Goal: Task Accomplishment & Management: Use online tool/utility

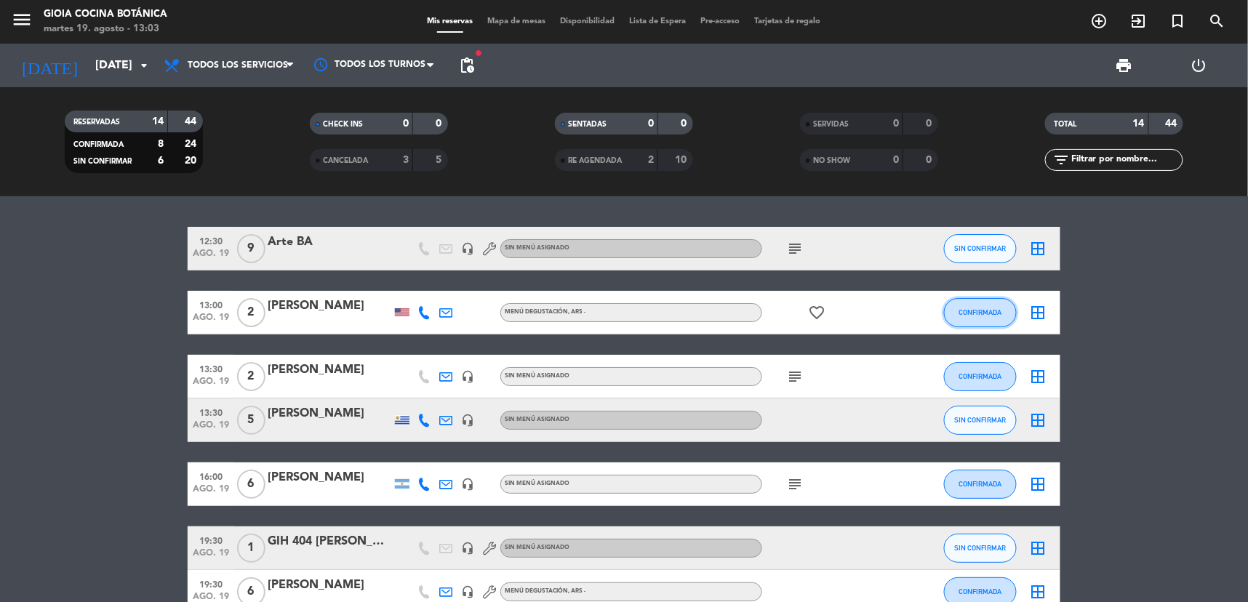
click at [976, 306] on button "CONFIRMADA" at bounding box center [980, 312] width 73 height 29
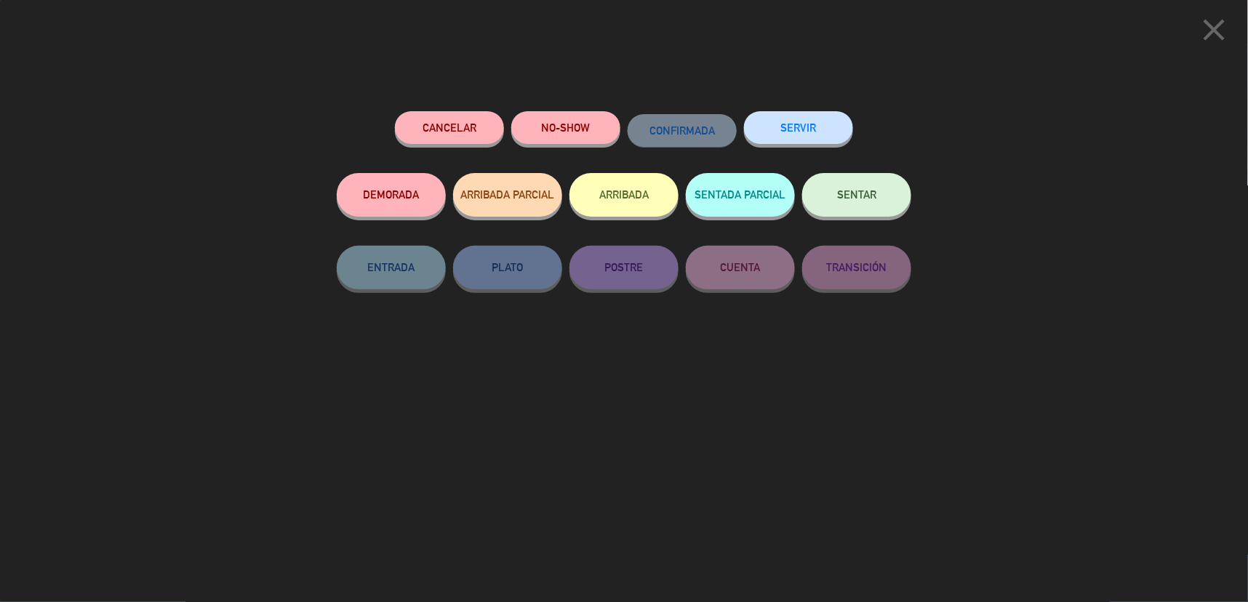
click at [854, 199] on span "SENTAR" at bounding box center [856, 194] width 39 height 12
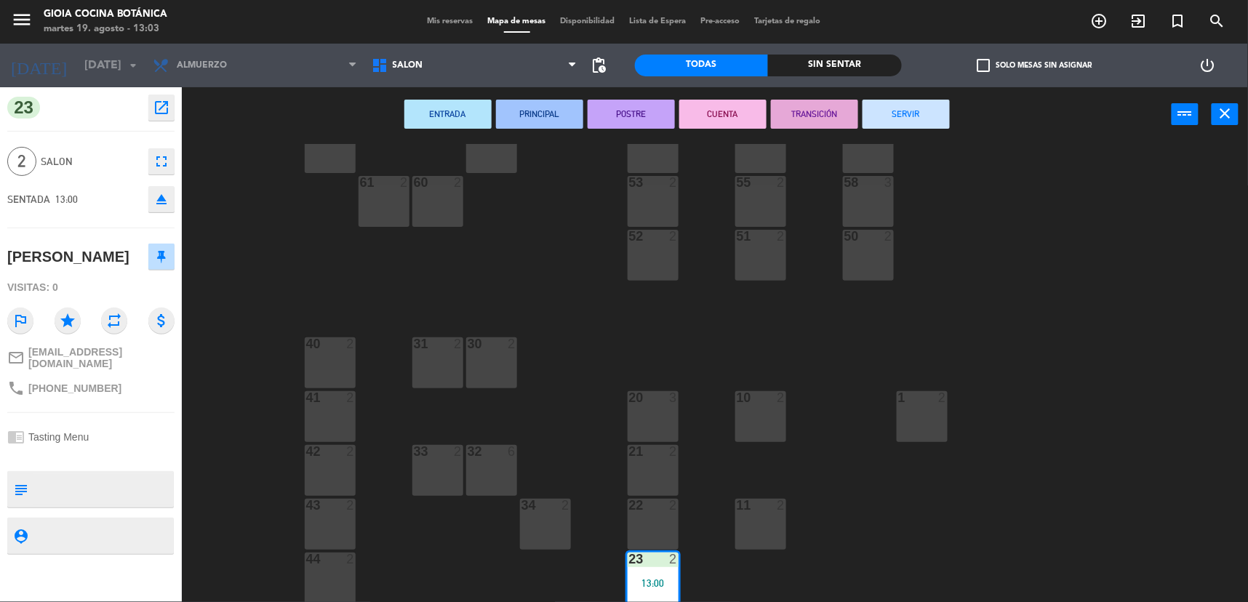
scroll to position [242, 0]
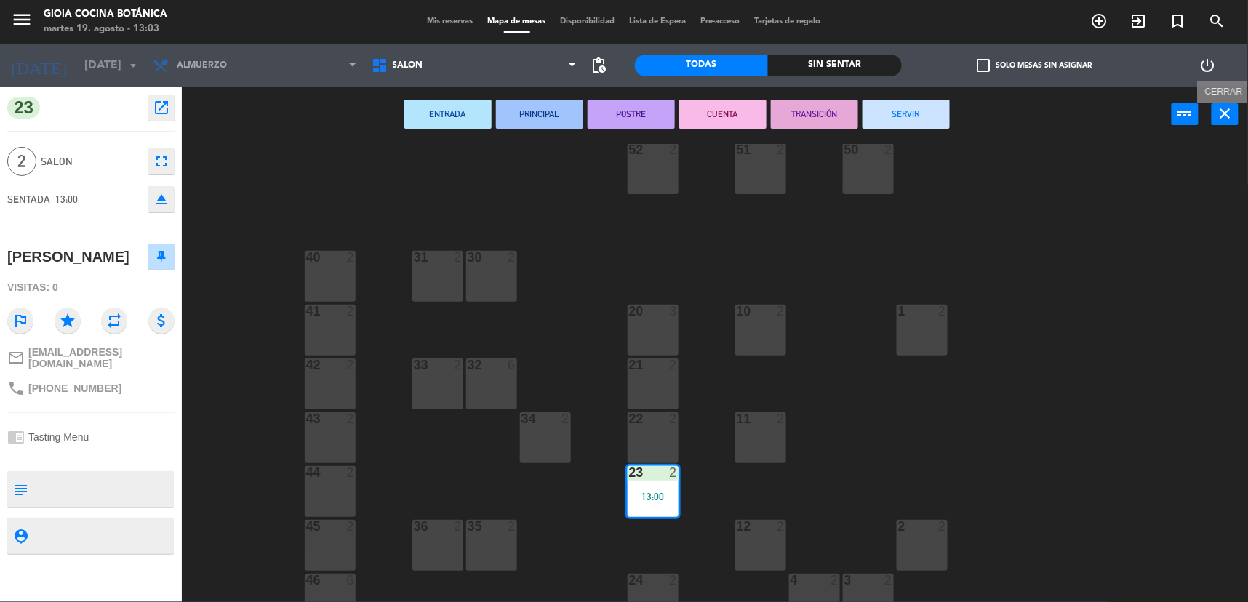
click at [1228, 118] on icon "close" at bounding box center [1225, 113] width 17 height 17
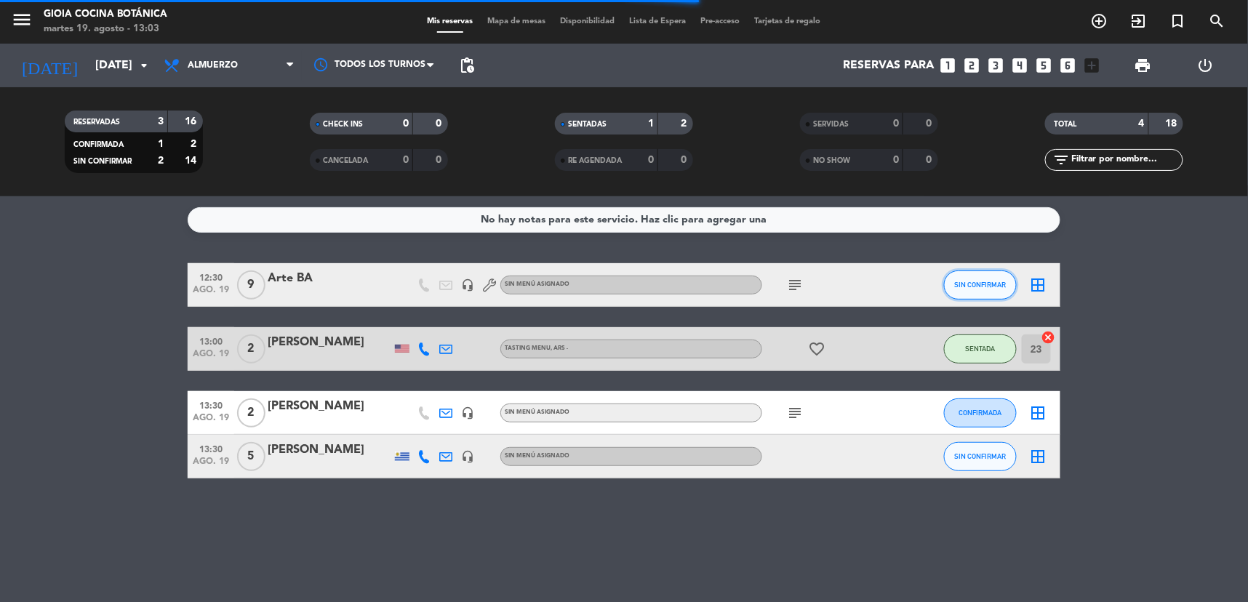
click at [959, 288] on button "SIN CONFIRMAR" at bounding box center [980, 285] width 73 height 29
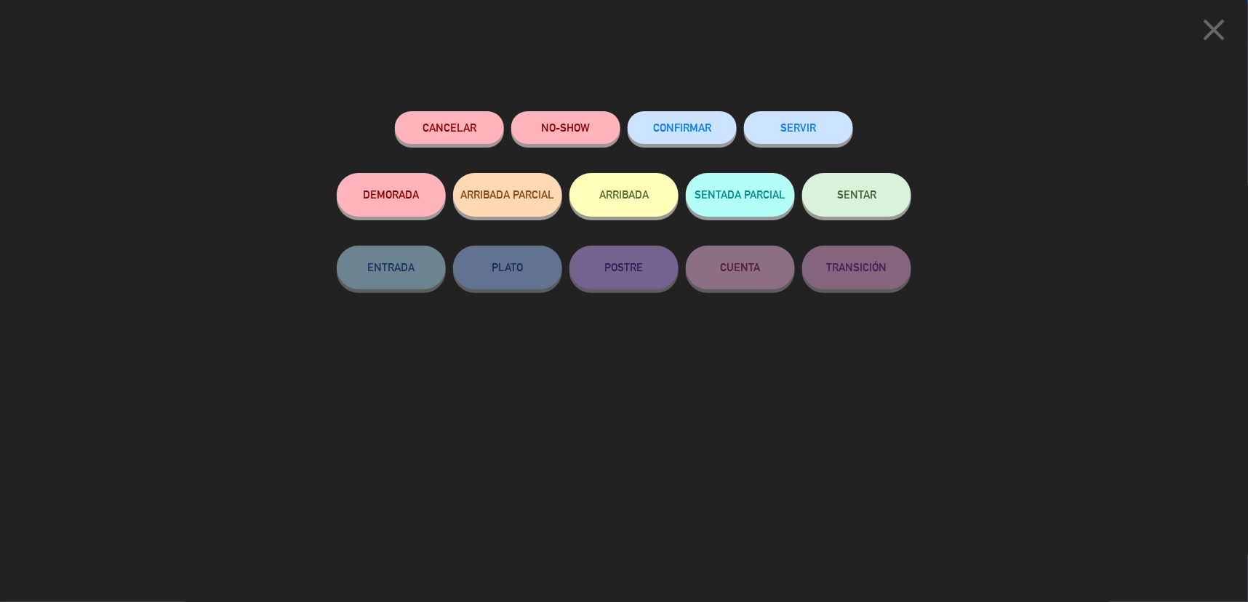
click at [897, 202] on button "SENTAR" at bounding box center [856, 195] width 109 height 44
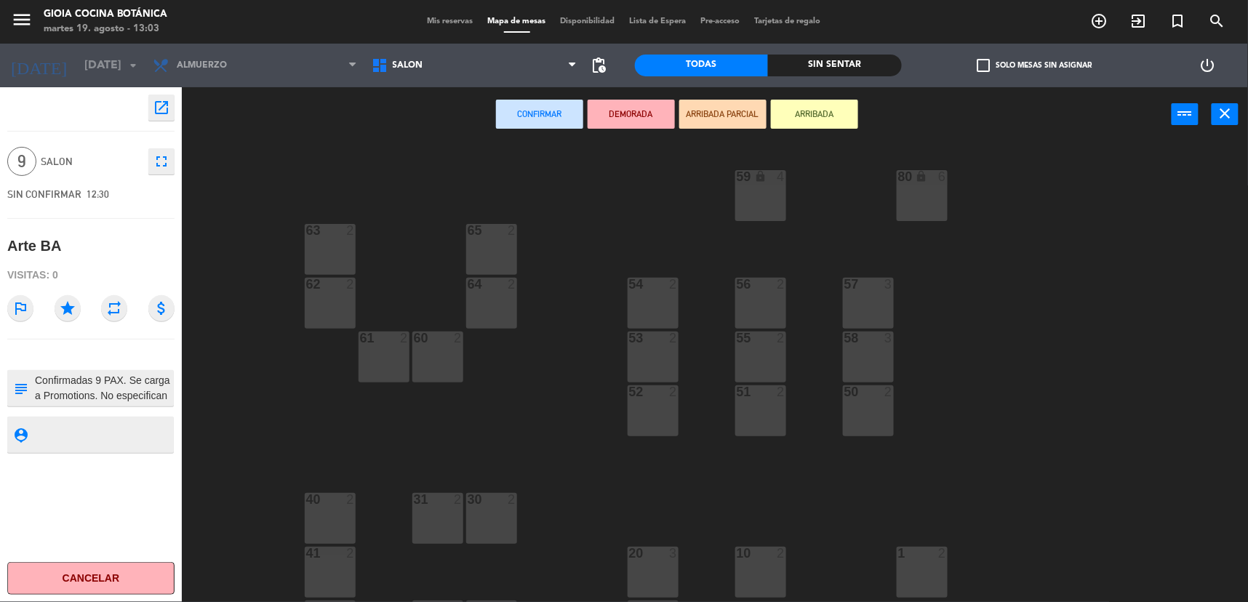
scroll to position [242, 0]
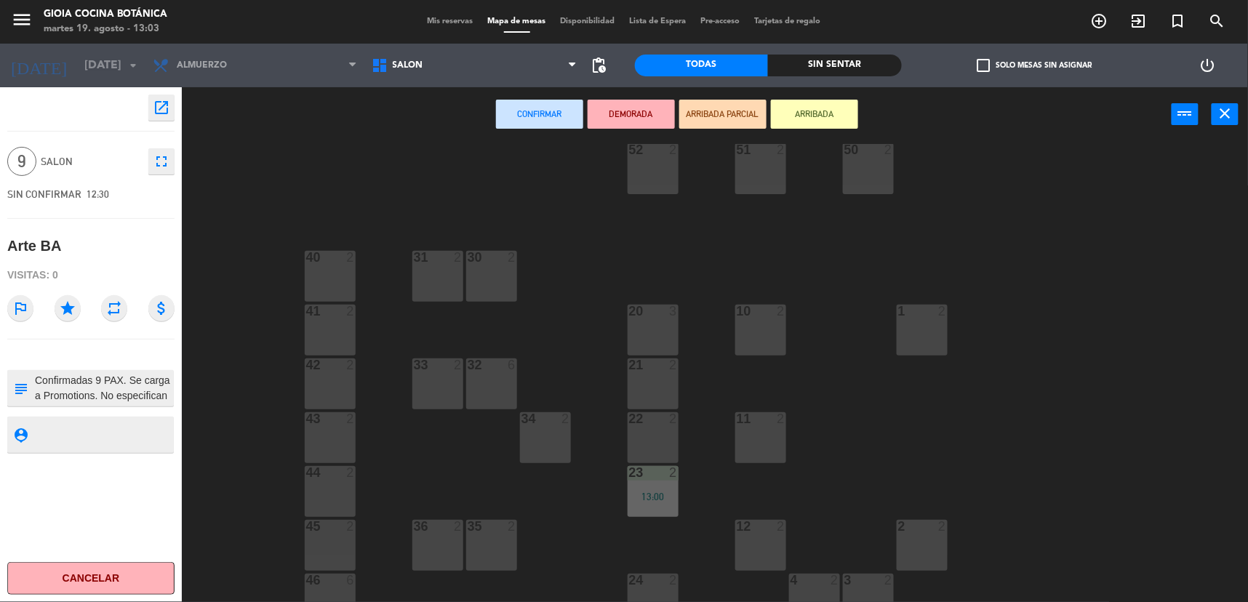
click at [328, 269] on div "40 2" at bounding box center [330, 276] width 51 height 51
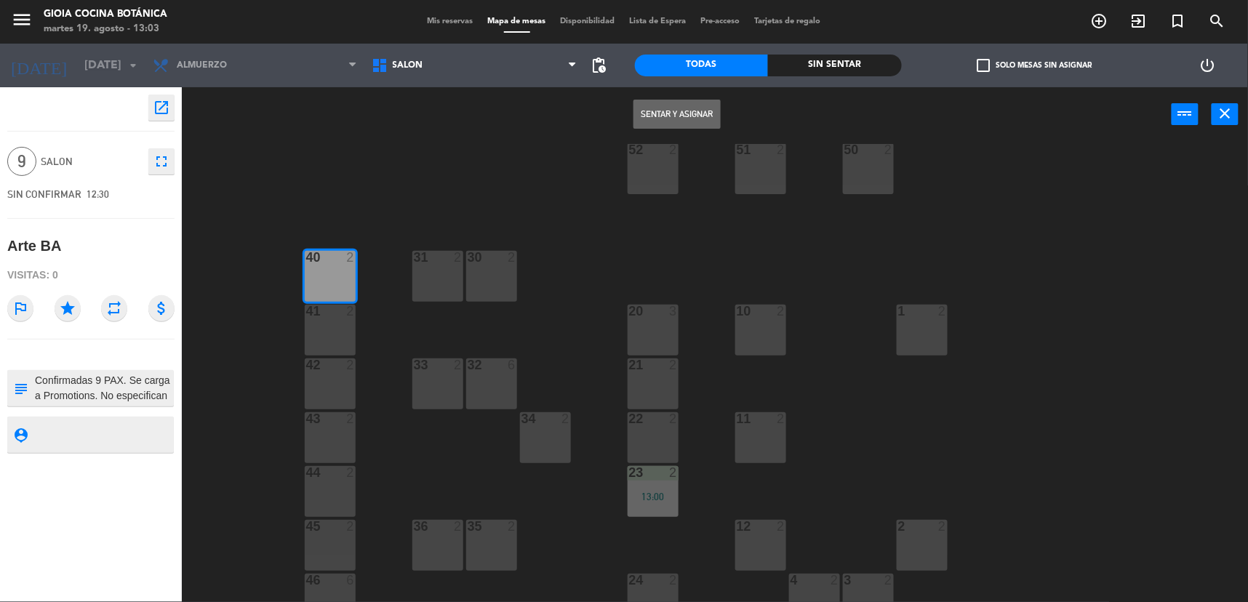
click at [325, 324] on div "41 2" at bounding box center [330, 330] width 51 height 51
click at [326, 376] on div "42 2" at bounding box center [330, 384] width 51 height 51
click at [322, 419] on div at bounding box center [330, 419] width 24 height 13
click at [678, 114] on button "Sentar y Asignar" at bounding box center [677, 114] width 87 height 29
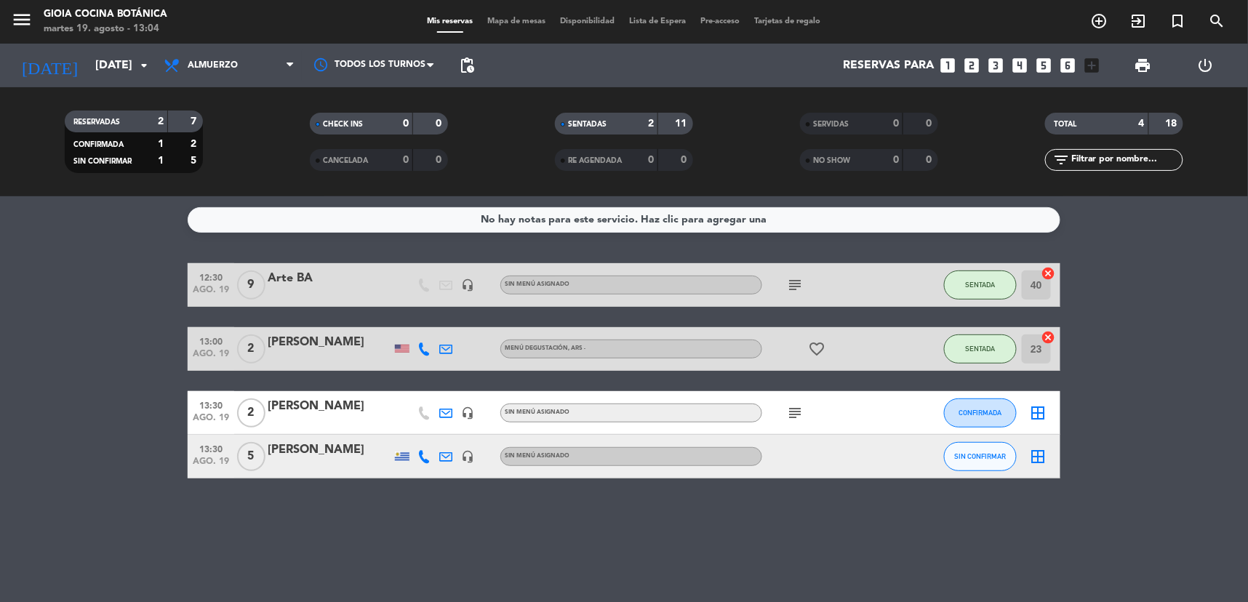
click at [787, 410] on span "subject" at bounding box center [795, 413] width 22 height 17
click at [789, 412] on icon "subject" at bounding box center [794, 413] width 17 height 17
drag, startPoint x: 562, startPoint y: 505, endPoint x: 702, endPoint y: 487, distance: 141.5
click at [562, 506] on div "No hay notas para este servicio. Haz clic para agregar una 12:30 [DATE] 9 Arte …" at bounding box center [624, 399] width 1248 height 406
click at [784, 459] on div at bounding box center [827, 456] width 131 height 43
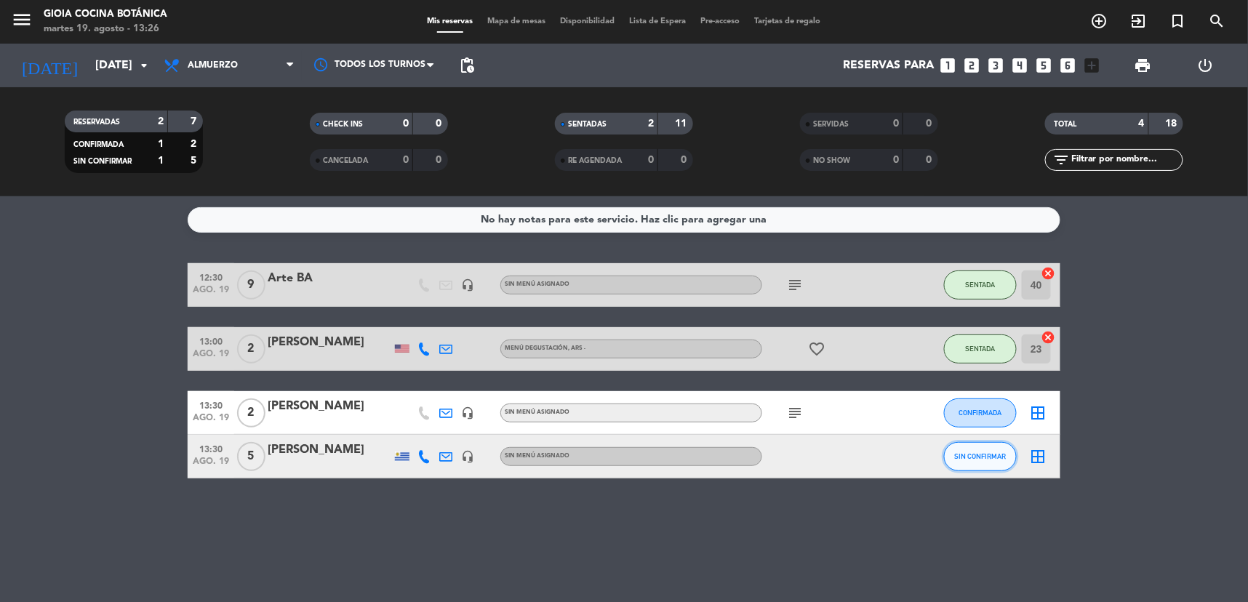
click at [1003, 455] on span "SIN CONFIRMAR" at bounding box center [981, 457] width 52 height 8
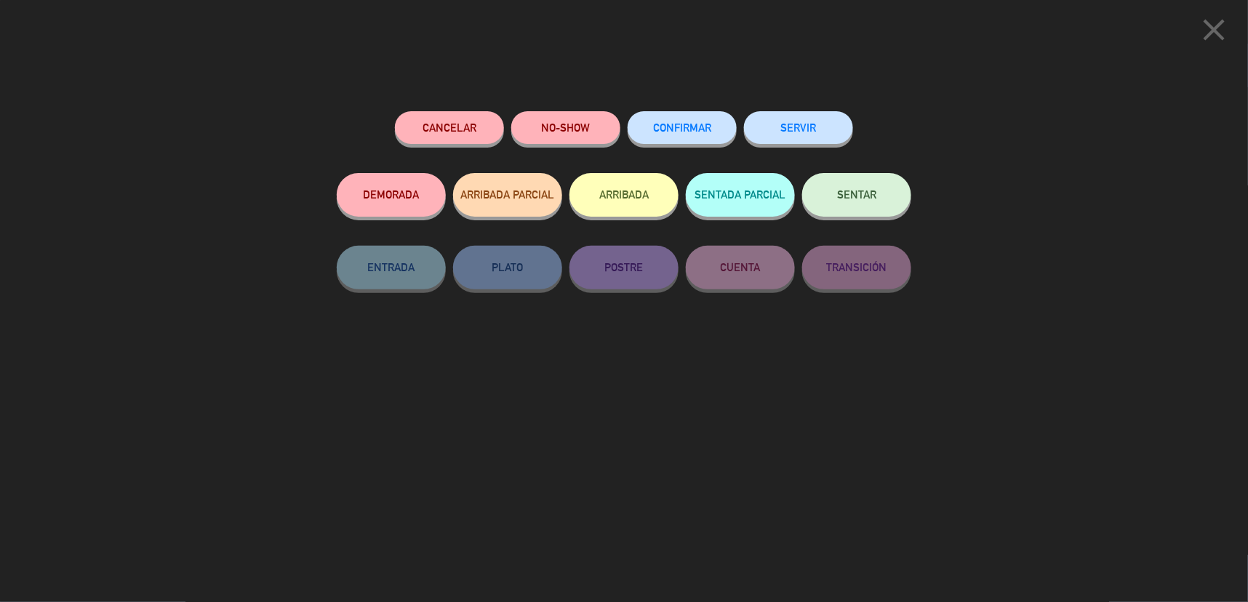
click at [869, 183] on button "SENTAR" at bounding box center [856, 195] width 109 height 44
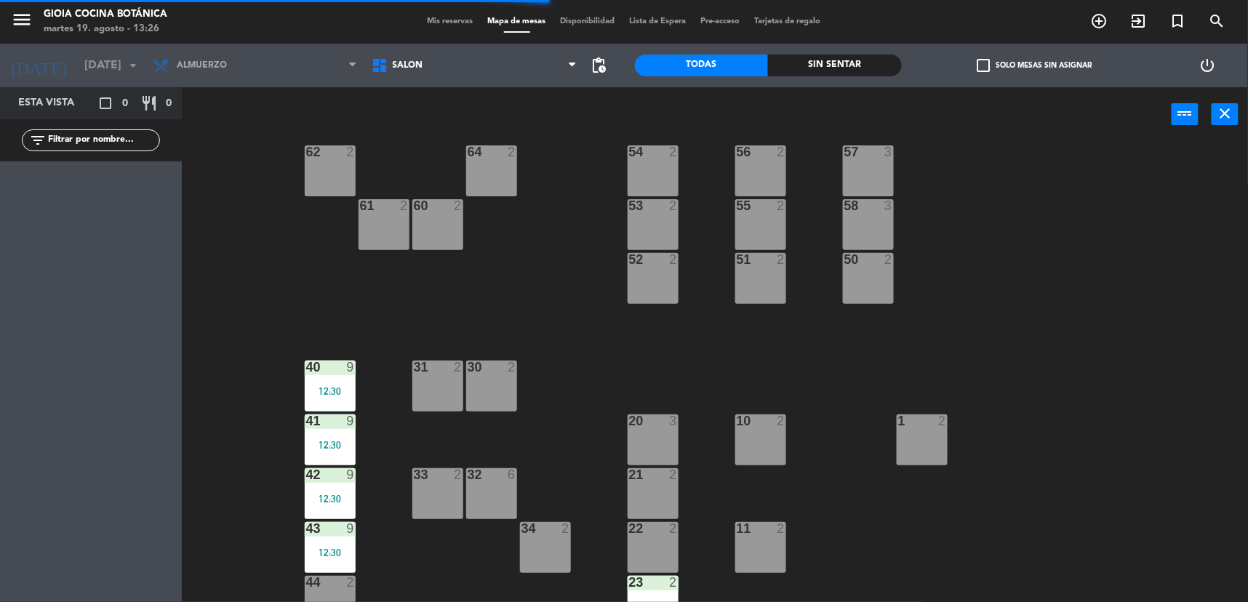
scroll to position [162, 0]
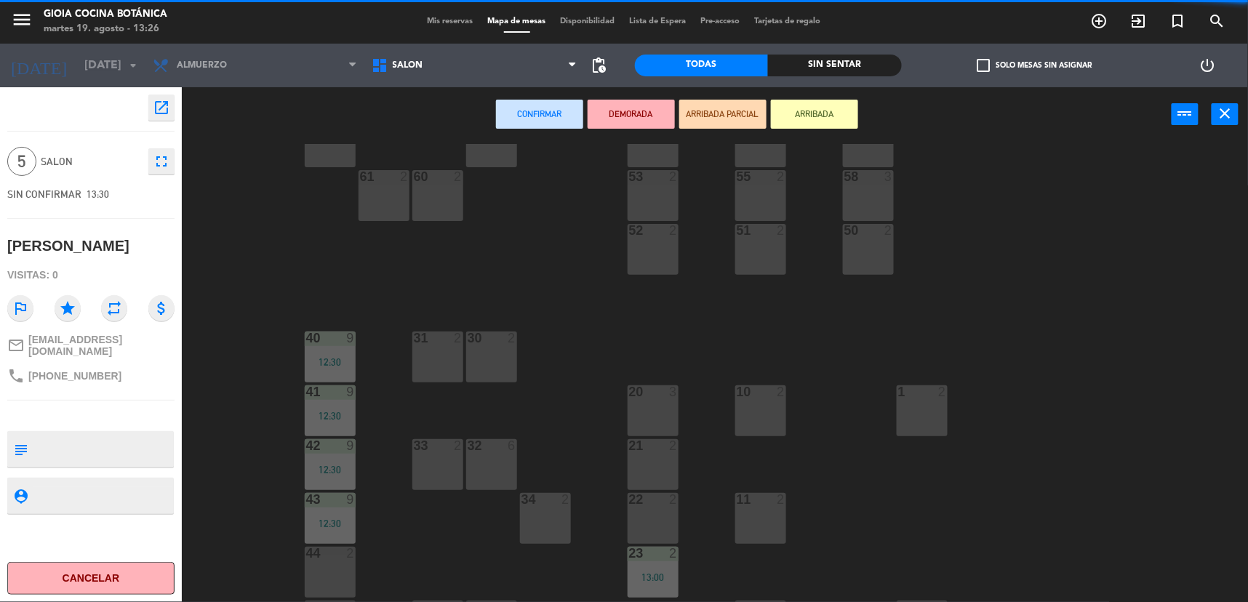
click at [485, 463] on div "32 6" at bounding box center [491, 464] width 51 height 51
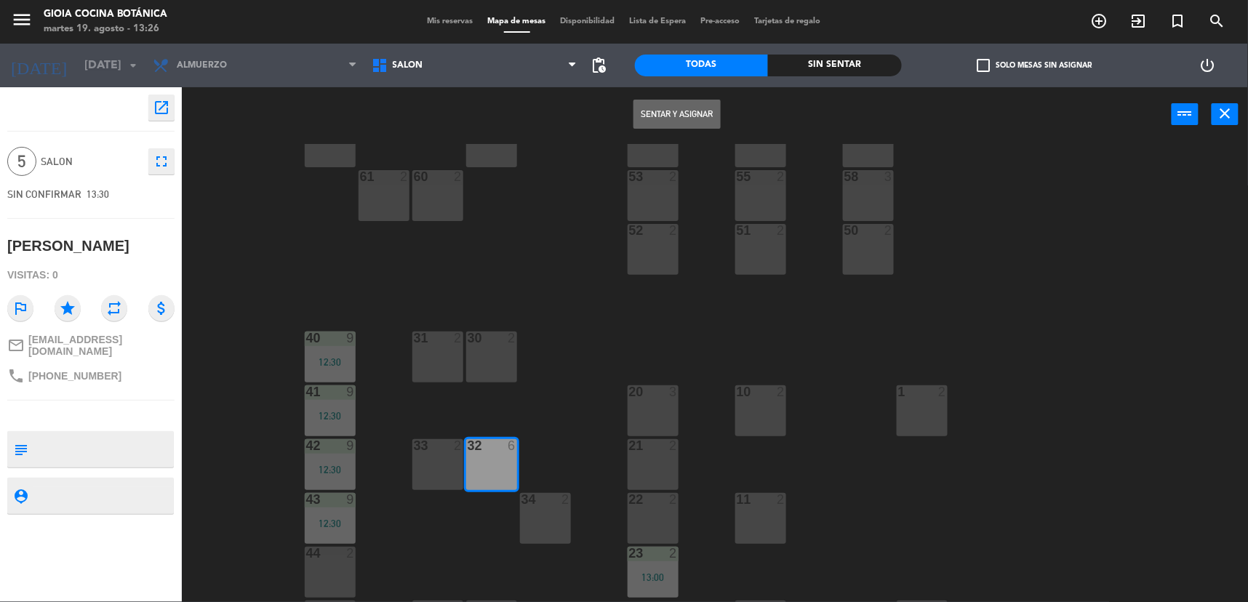
click at [696, 104] on button "Sentar y Asignar" at bounding box center [677, 114] width 87 height 29
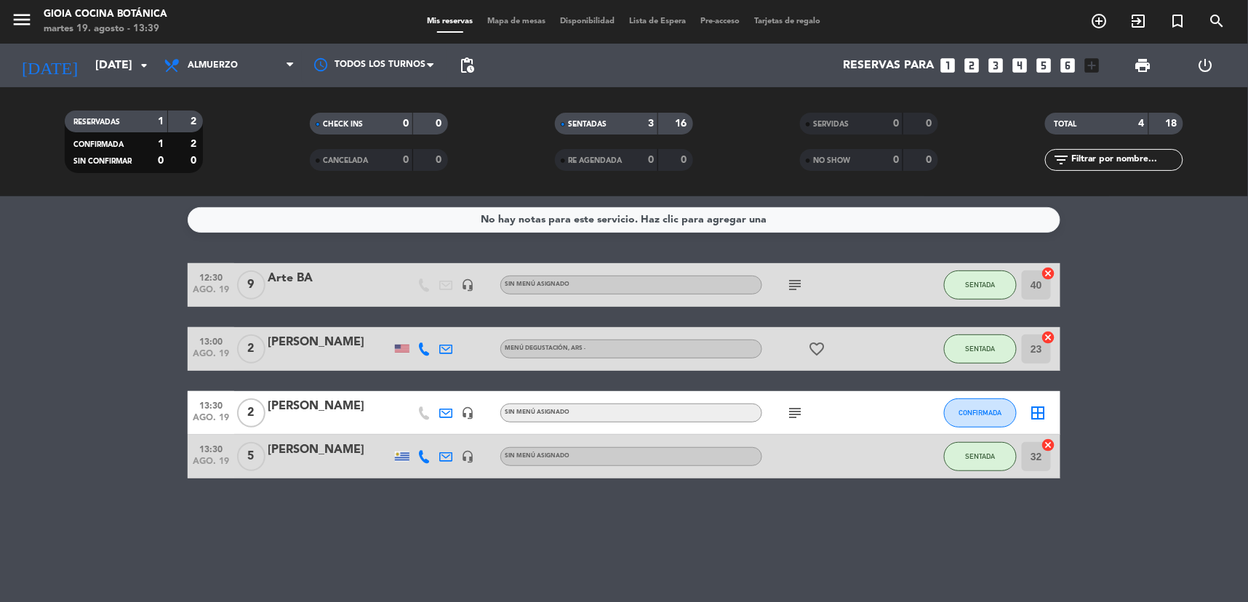
click at [796, 405] on icon "subject" at bounding box center [794, 413] width 17 height 17
drag, startPoint x: 766, startPoint y: 555, endPoint x: 722, endPoint y: 558, distance: 44.5
click at [765, 555] on div "No hay notas para este servicio. Haz clic para agregar una 12:30 [DATE] 9 Arte …" at bounding box center [624, 399] width 1248 height 406
